Goal: Navigation & Orientation: Go to known website

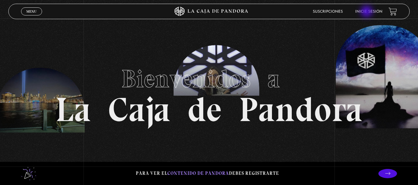
click at [367, 12] on link "Inicie sesión" at bounding box center [368, 12] width 27 height 4
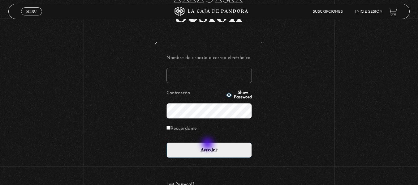
scroll to position [50, 0]
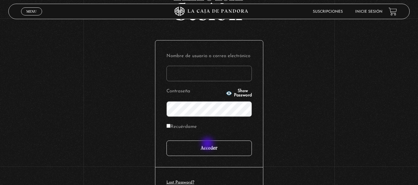
type input "[EMAIL_ADDRESS][DOMAIN_NAME]"
click at [208, 146] on input "Acceder" at bounding box center [208, 148] width 85 height 15
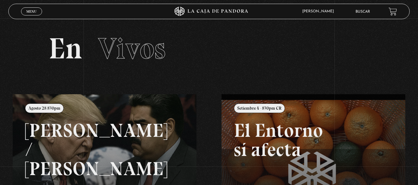
click at [209, 143] on div "Menu Cerrar Jorge Alejandro Guajardo En vivos Pandora Centinelas Mi cuenta Sali…" at bounding box center [209, 174] width 418 height 311
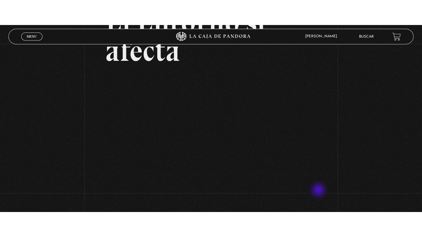
scroll to position [67, 0]
